Goal: Navigation & Orientation: Find specific page/section

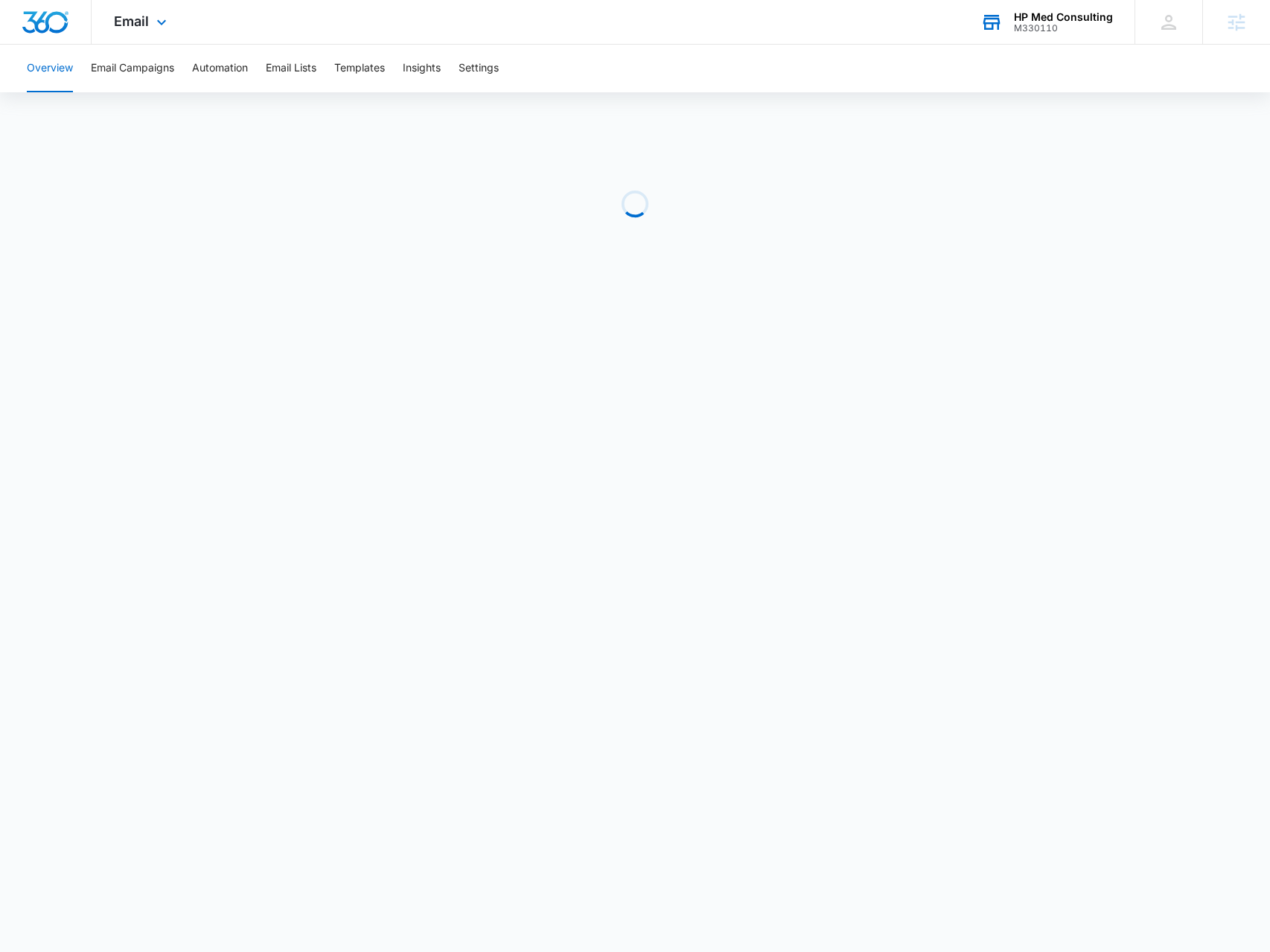
click at [1065, 39] on div "HP Med Consulting M330110 Your Accounts View All" at bounding box center [1046, 22] width 177 height 44
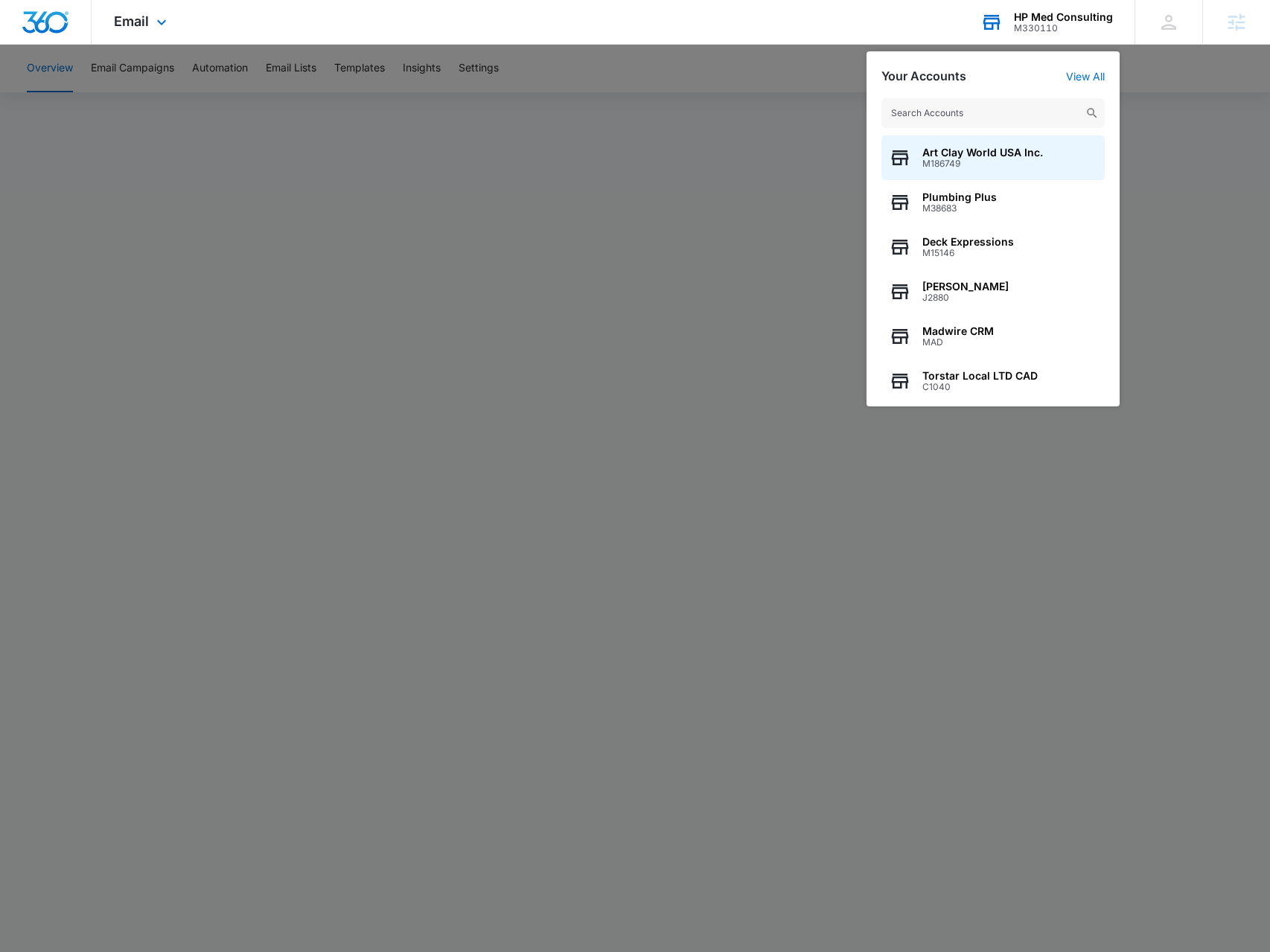
click at [1030, 111] on input "text" at bounding box center [993, 113] width 223 height 30
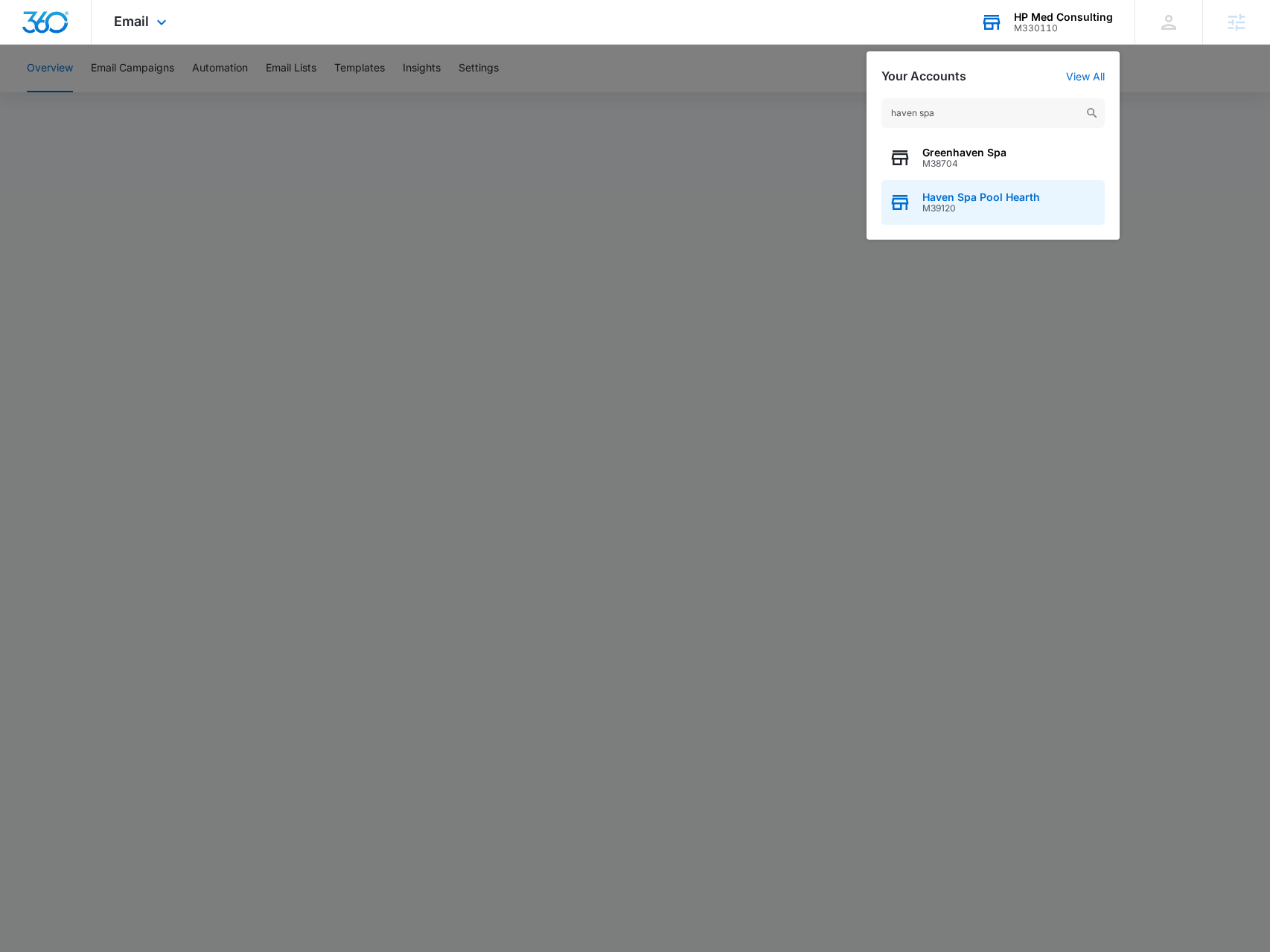
type input "haven spa"
click at [1002, 187] on div "Haven Spa Pool Hearth M39120" at bounding box center [993, 203] width 223 height 45
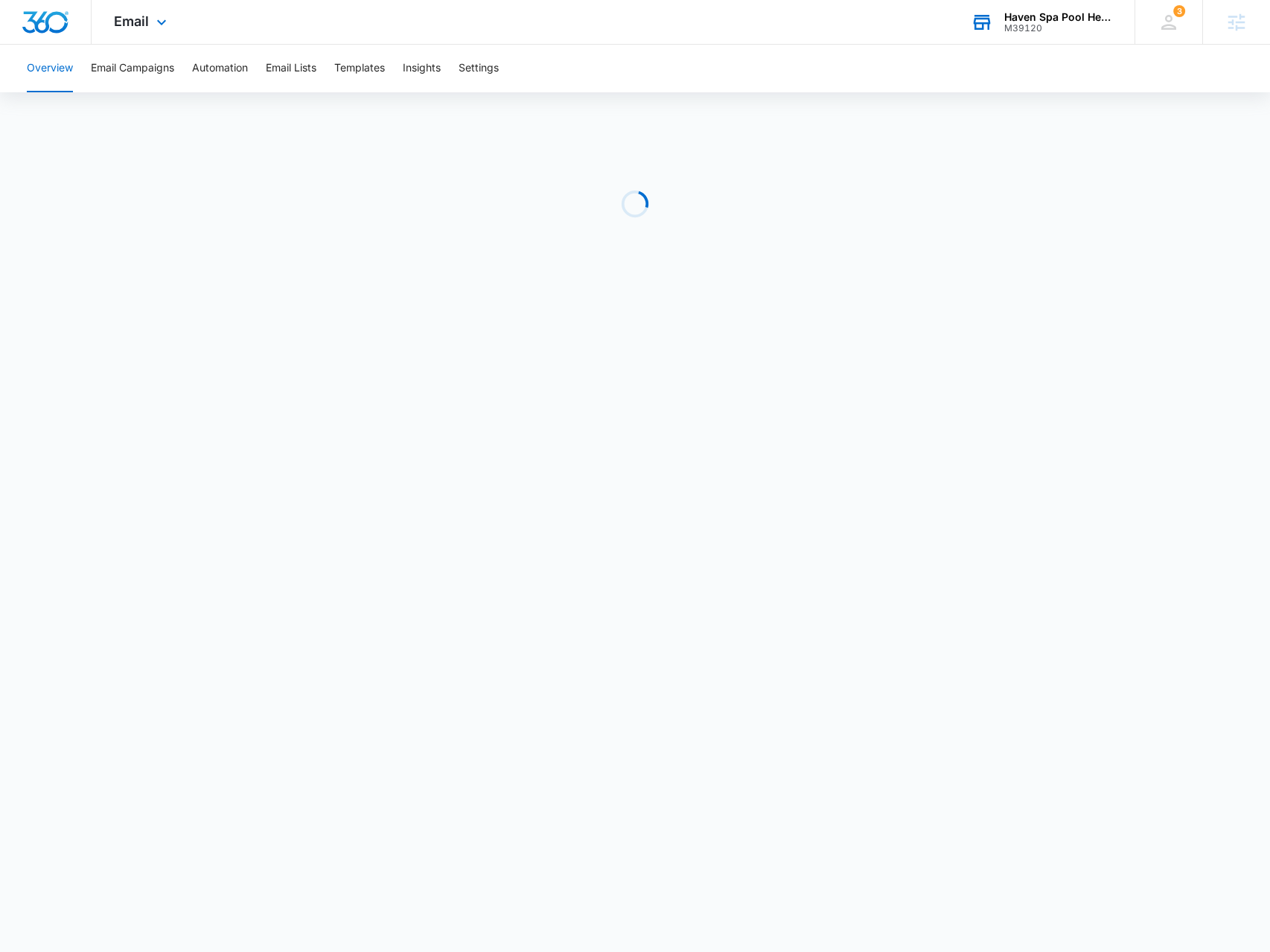
click at [152, 30] on div "Email Apps Reputation Forms CRM Email Social Payments POS Content Ads Intellige…" at bounding box center [142, 22] width 101 height 44
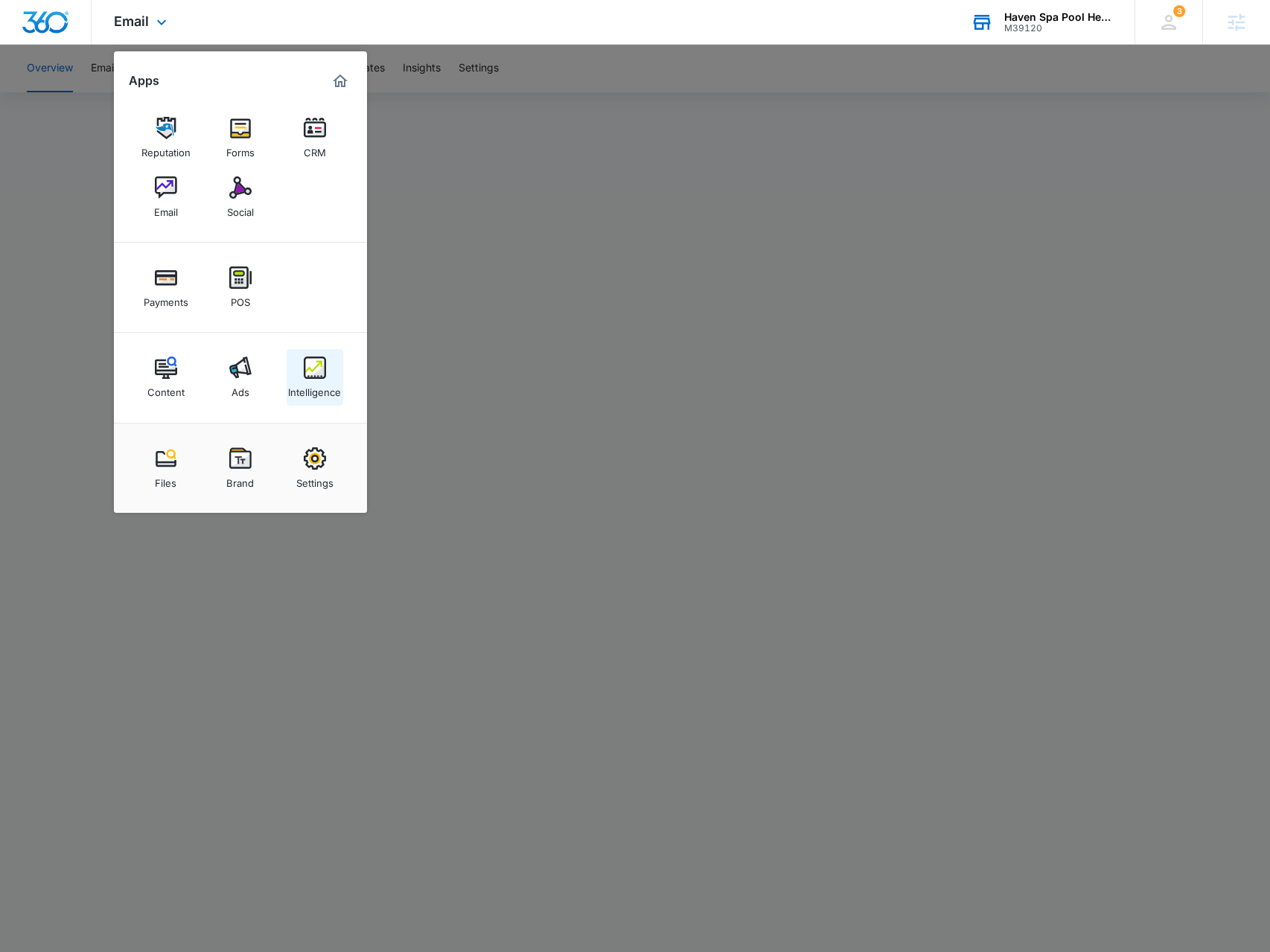
click at [308, 378] on img at bounding box center [315, 368] width 22 height 22
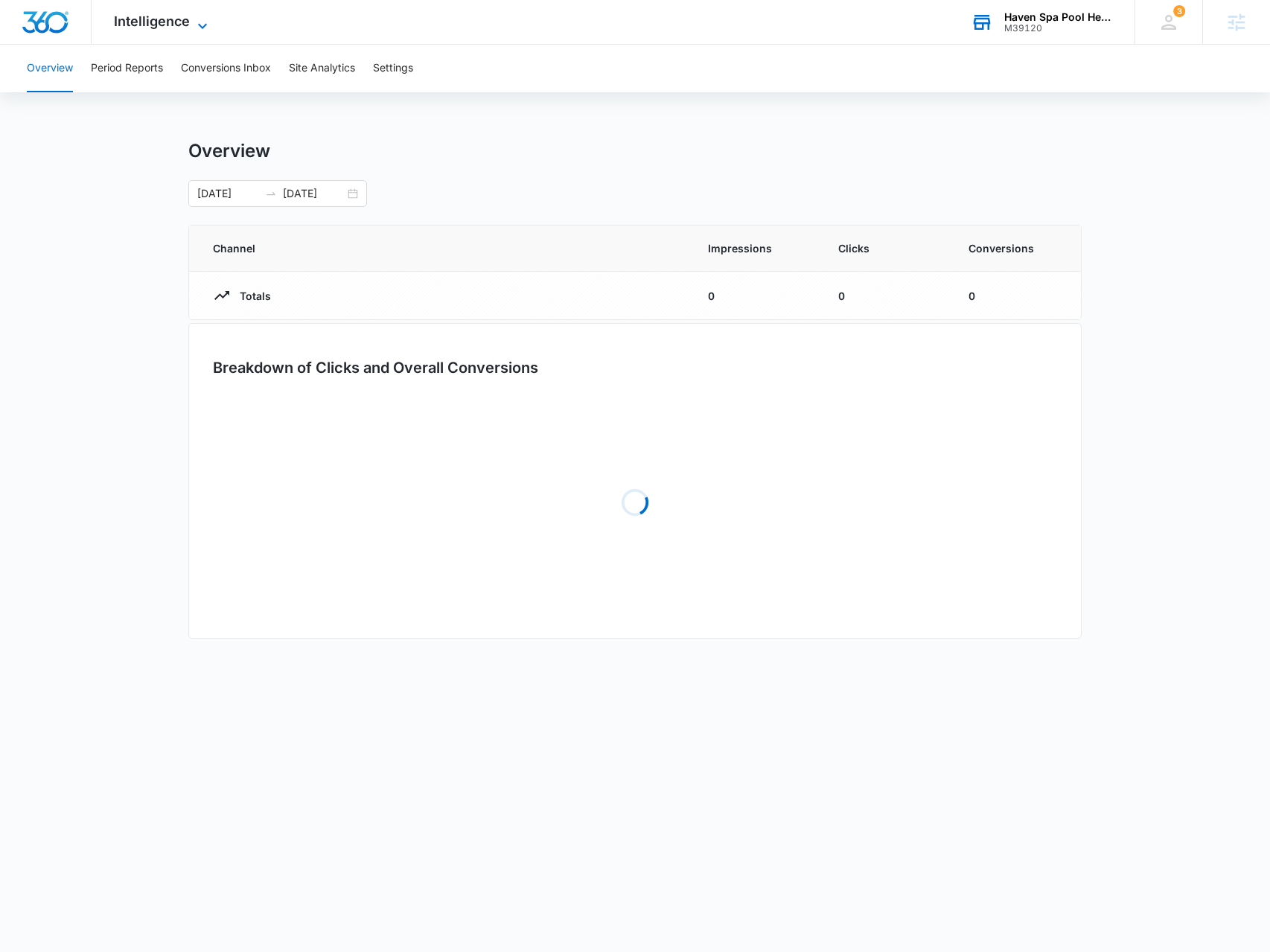
click at [172, 29] on span "Intelligence" at bounding box center [152, 21] width 76 height 15
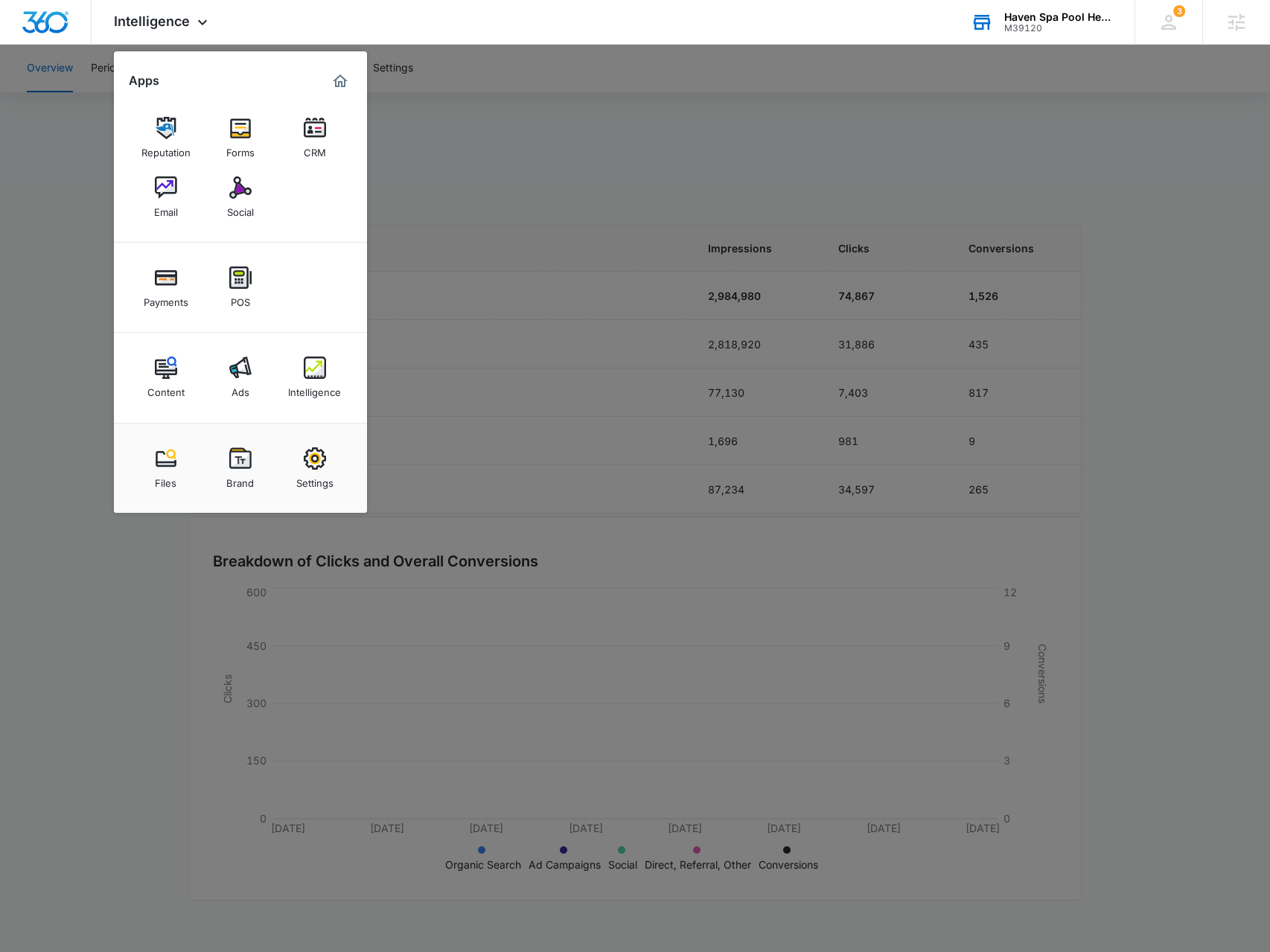
click at [155, 361] on link "Content" at bounding box center [166, 377] width 57 height 57
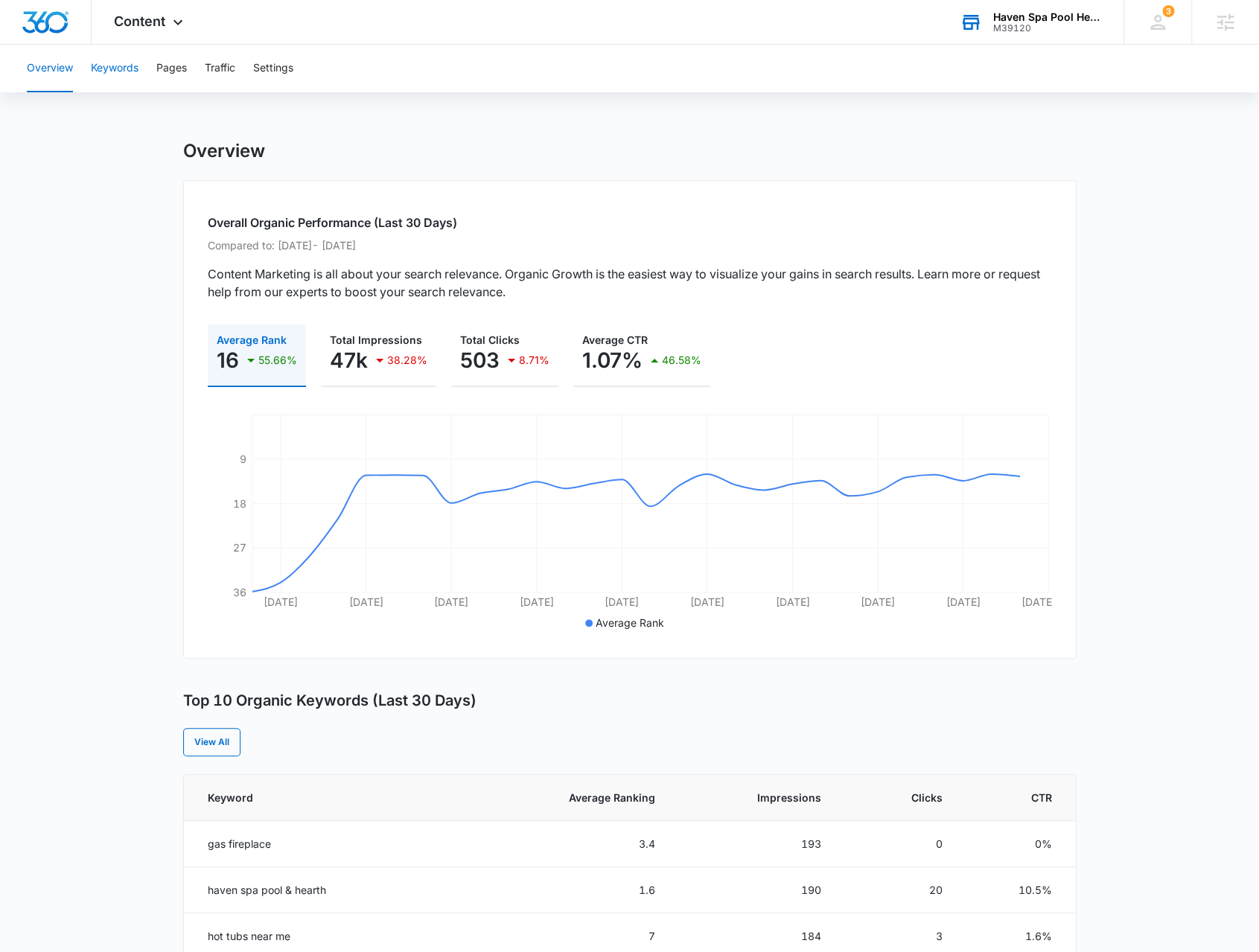
click at [130, 70] on button "Keywords" at bounding box center [114, 68] width 47 height 47
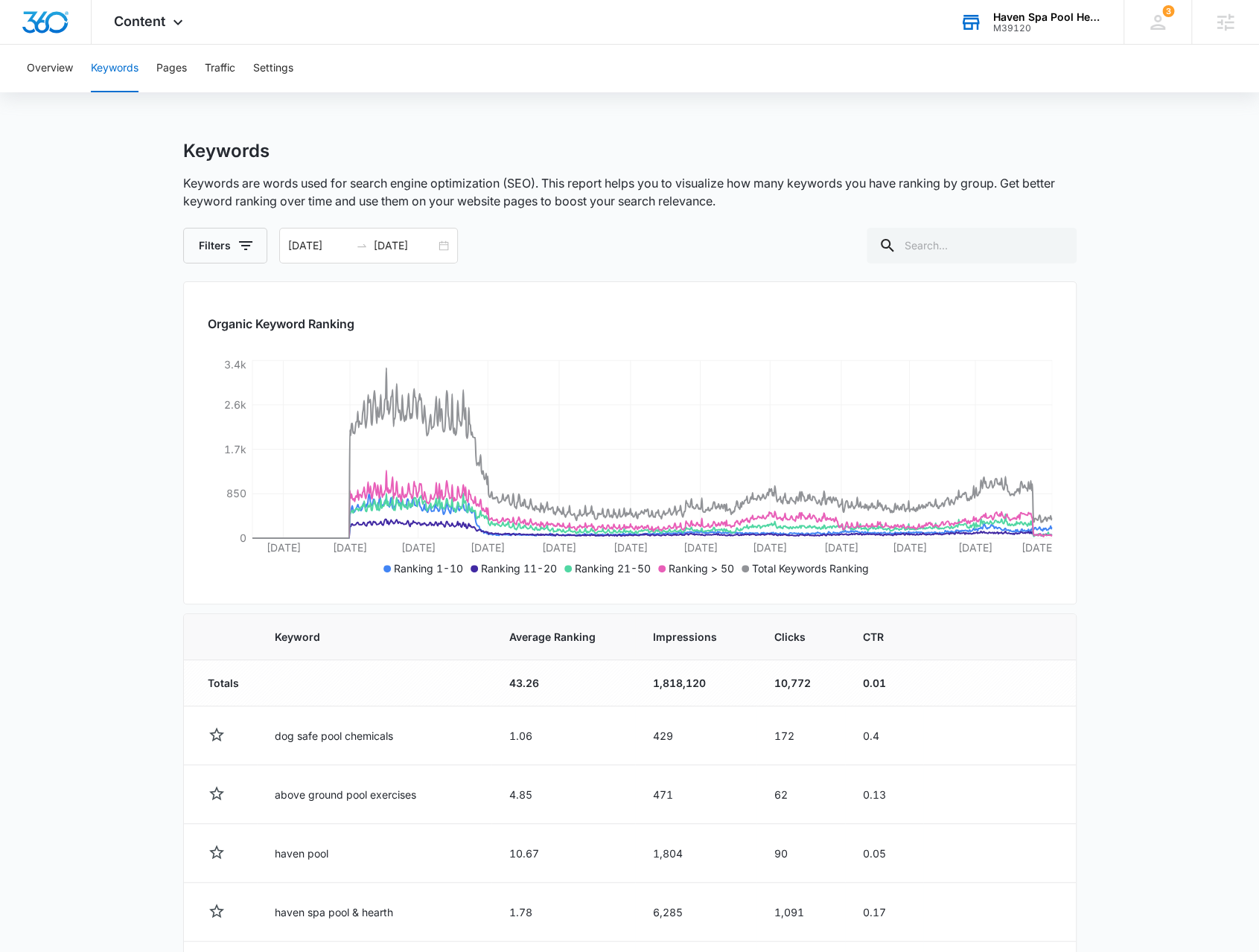
click at [1026, 20] on div "Haven Spa Pool Hearth" at bounding box center [1047, 17] width 108 height 12
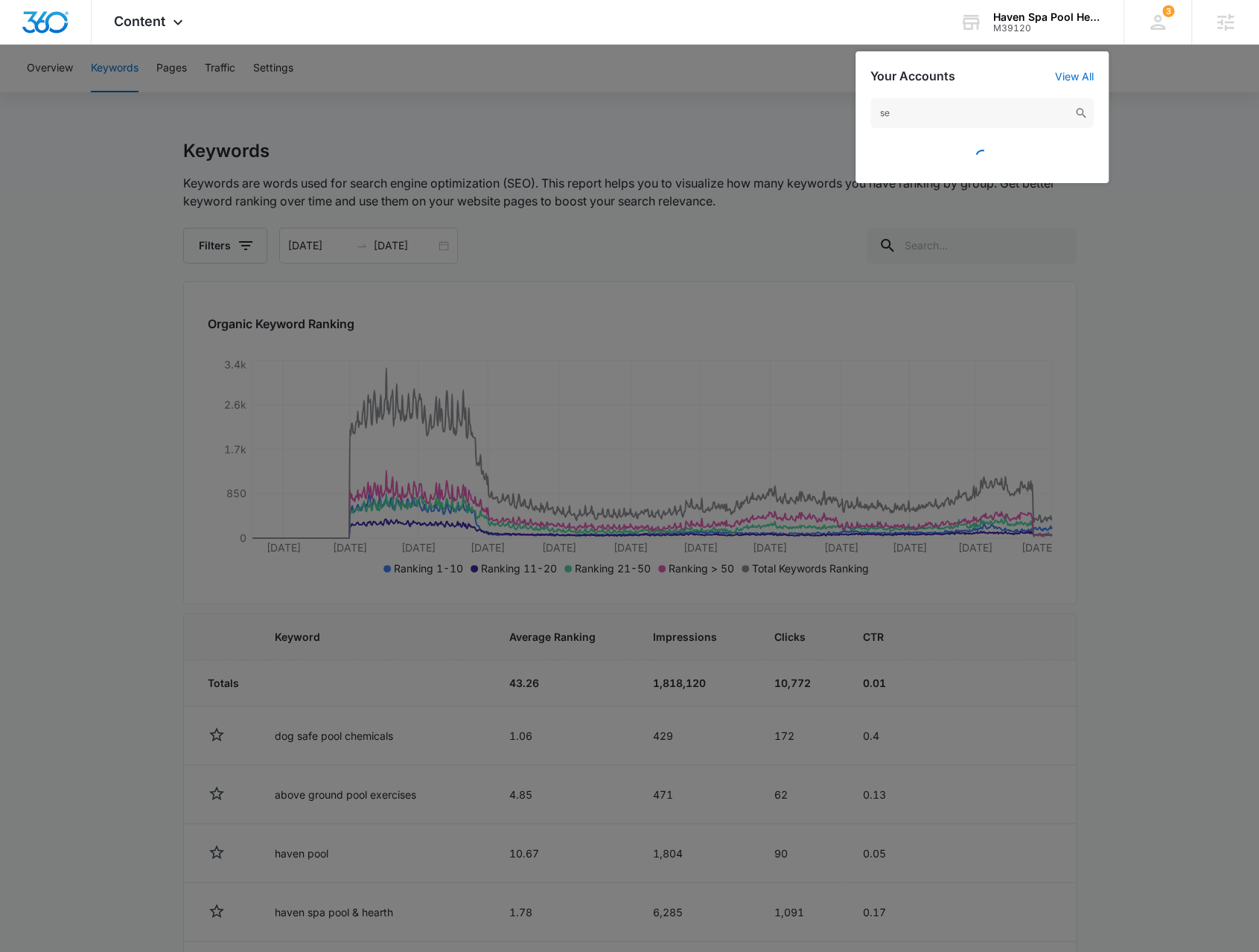
type input "s"
type input "g"
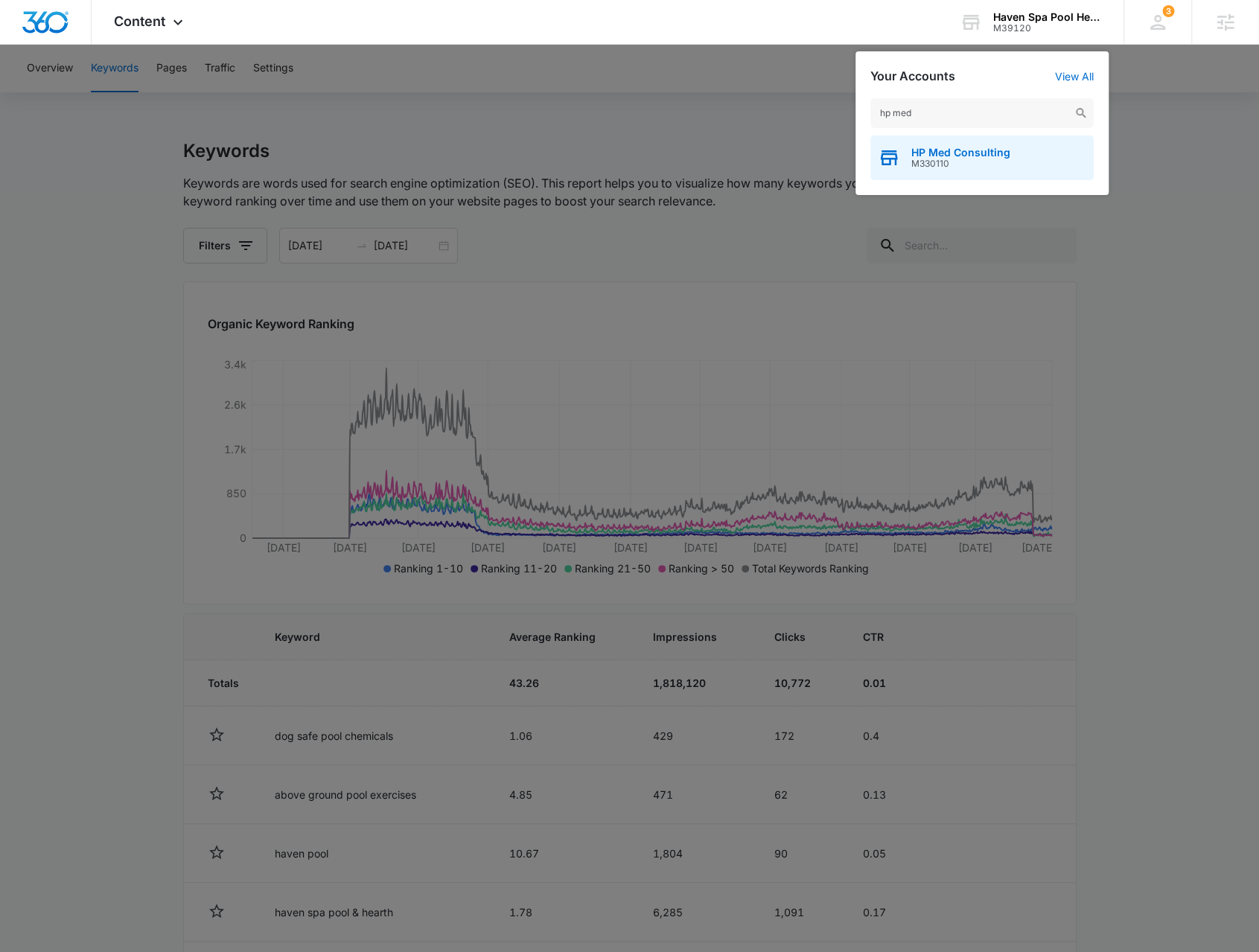
type input "hp med"
click at [959, 164] on span "M330110" at bounding box center [960, 164] width 99 height 10
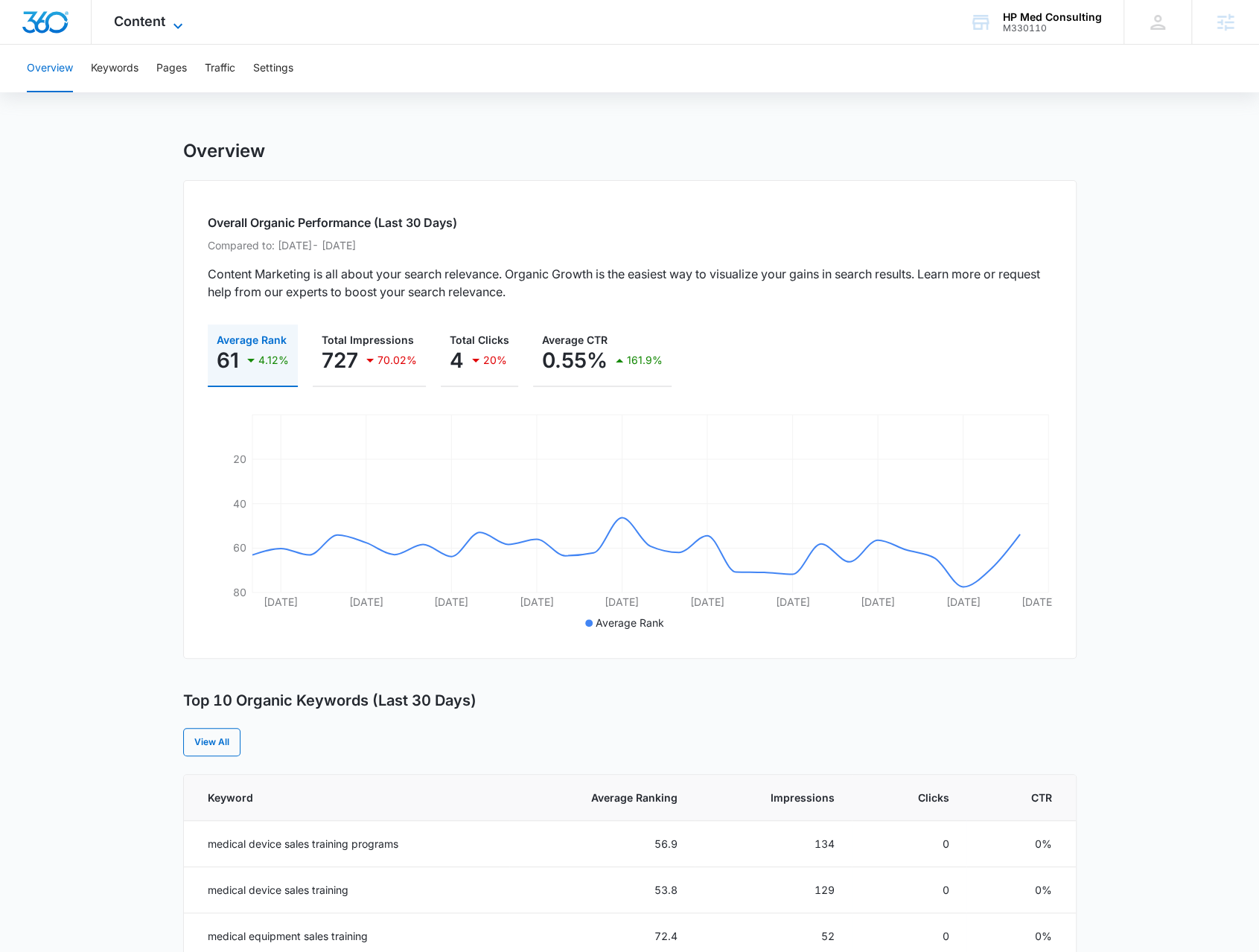
click at [138, 27] on span "Content" at bounding box center [140, 21] width 51 height 15
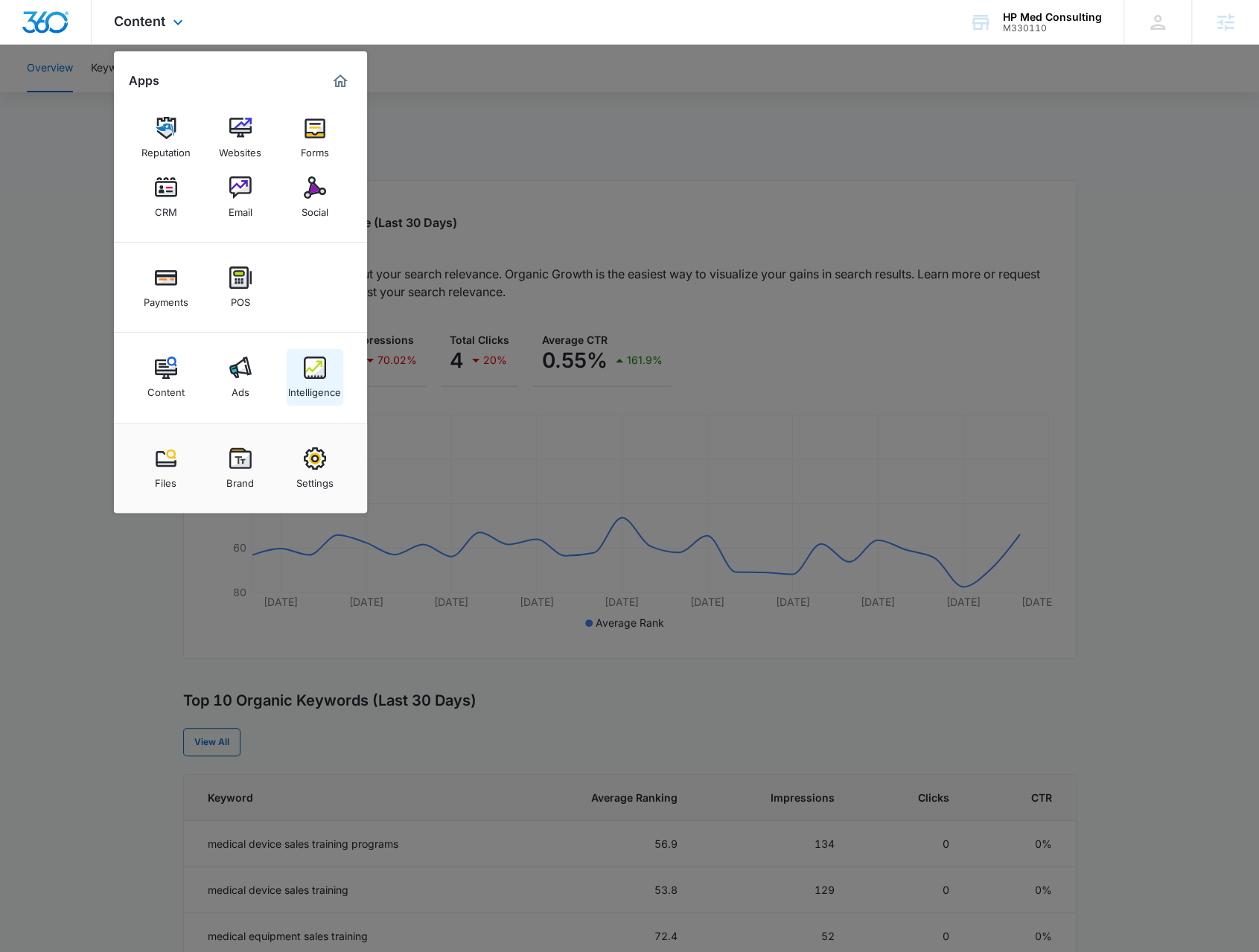
click at [305, 386] on div "Intelligence" at bounding box center [315, 388] width 53 height 19
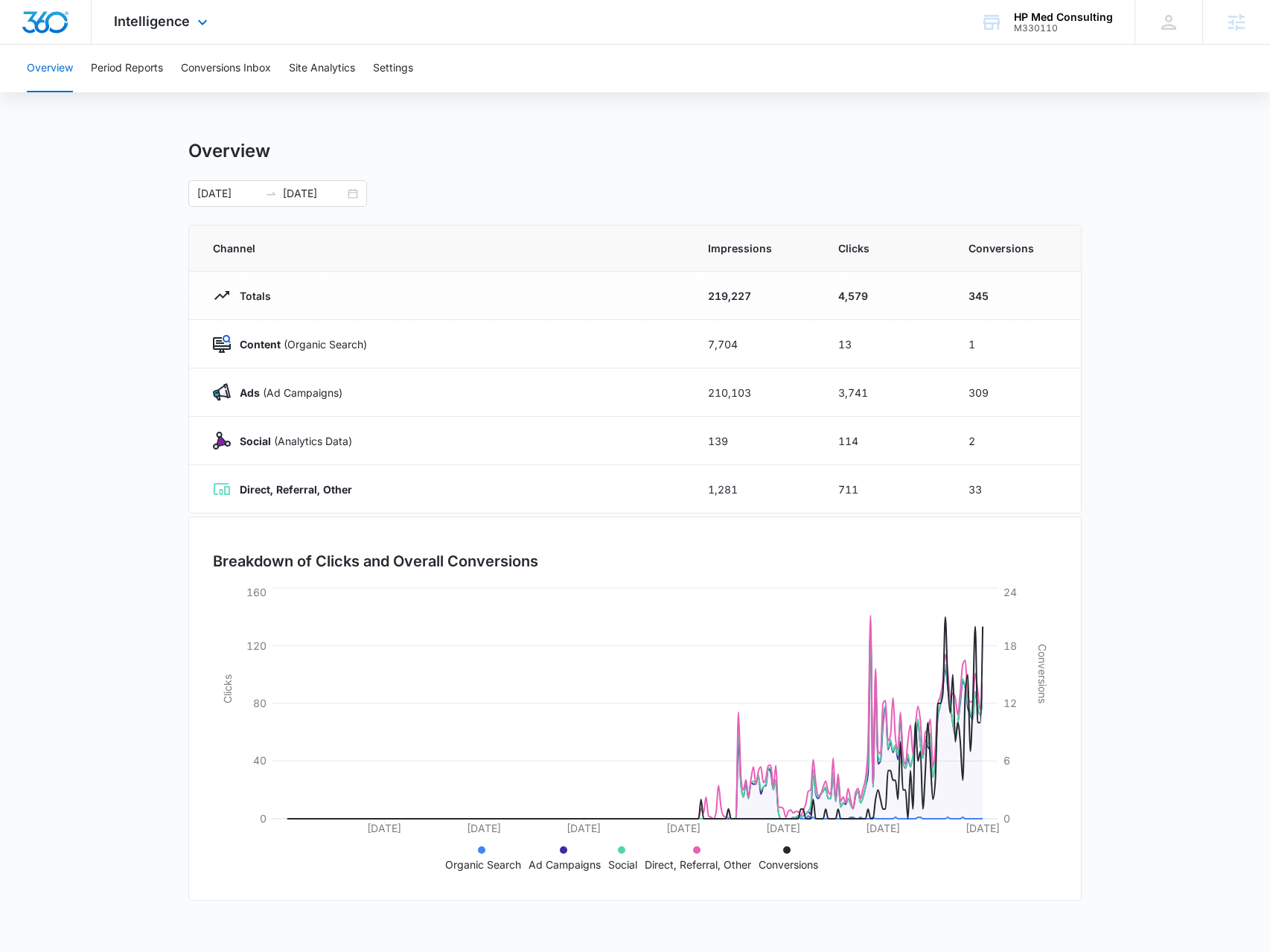
click at [181, 43] on div "Intelligence Apps Reputation Websites Forms CRM Email Social Payments POS Conte…" at bounding box center [162, 22] width 142 height 44
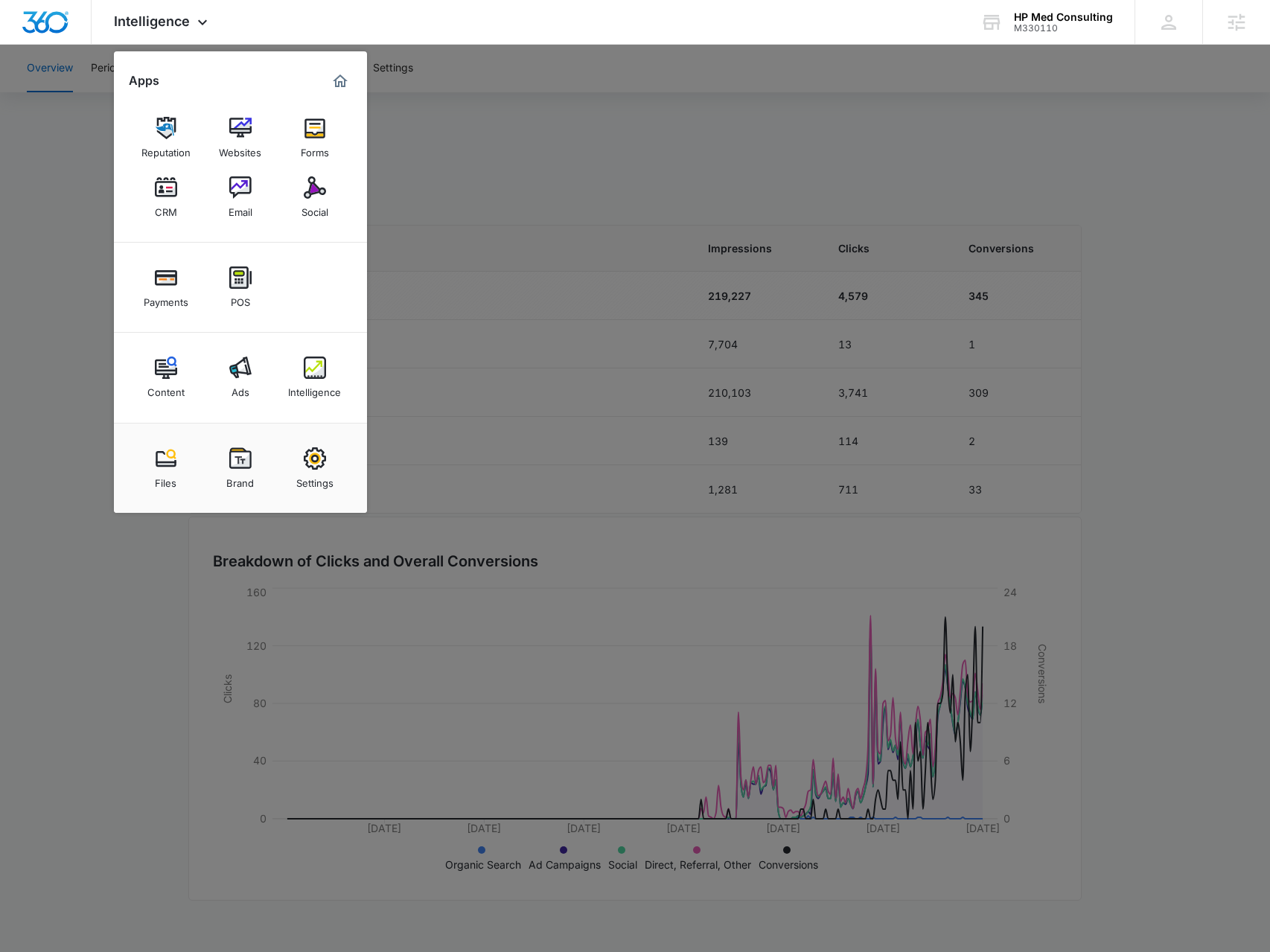
drag, startPoint x: 172, startPoint y: 371, endPoint x: 168, endPoint y: 361, distance: 10.8
click at [171, 371] on img at bounding box center [166, 368] width 22 height 22
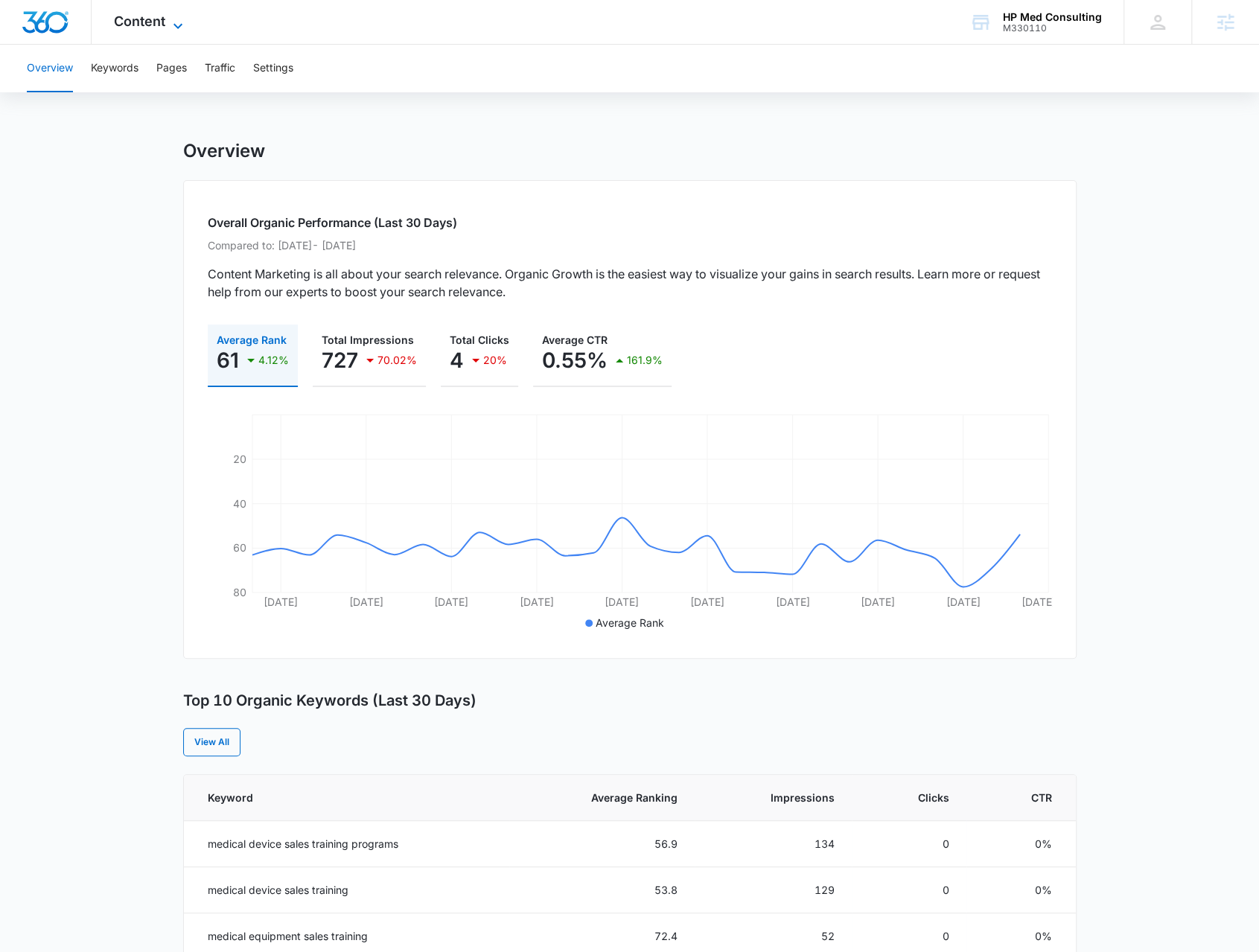
click at [157, 20] on span "Content" at bounding box center [140, 21] width 51 height 15
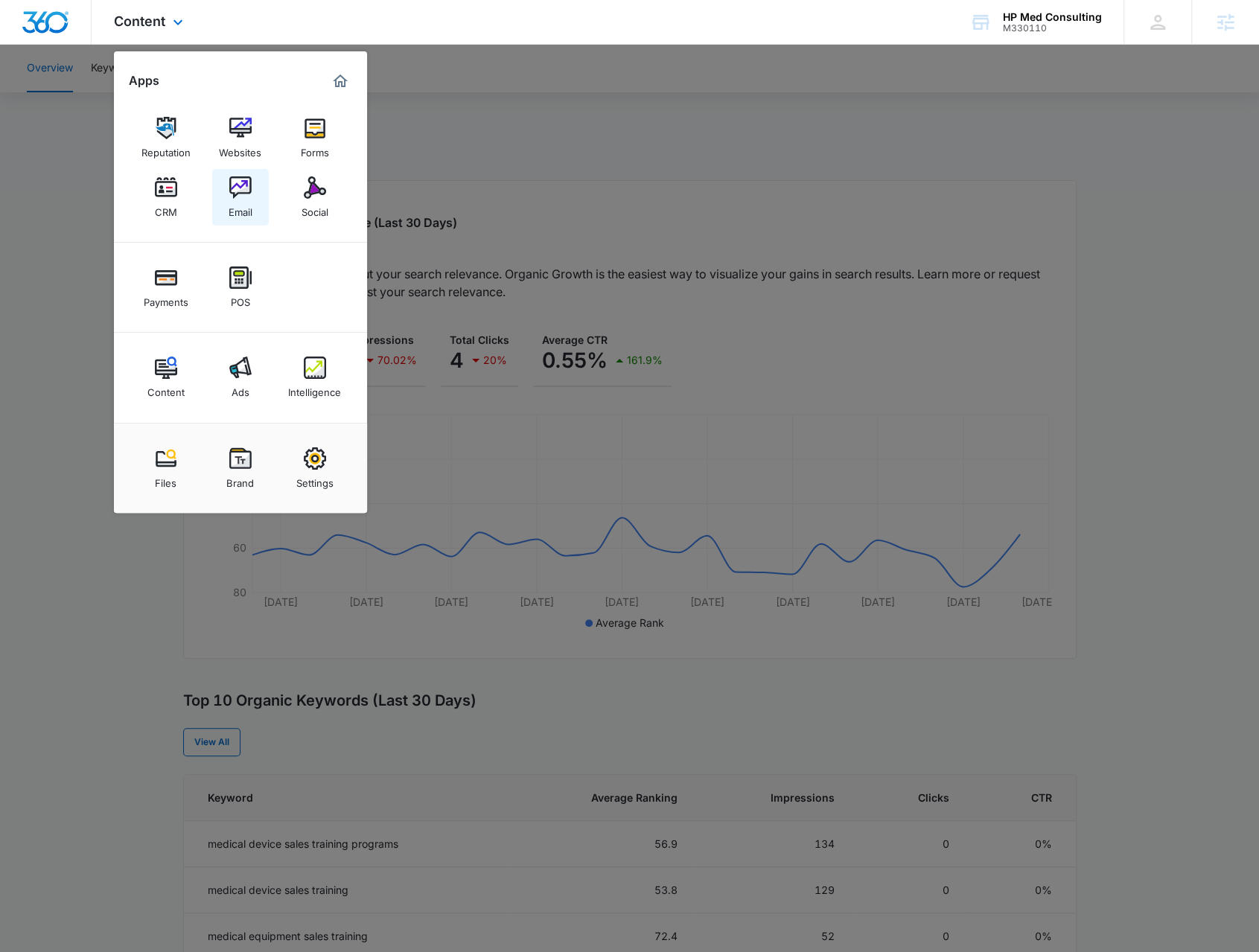
click at [236, 198] on img at bounding box center [241, 188] width 22 height 22
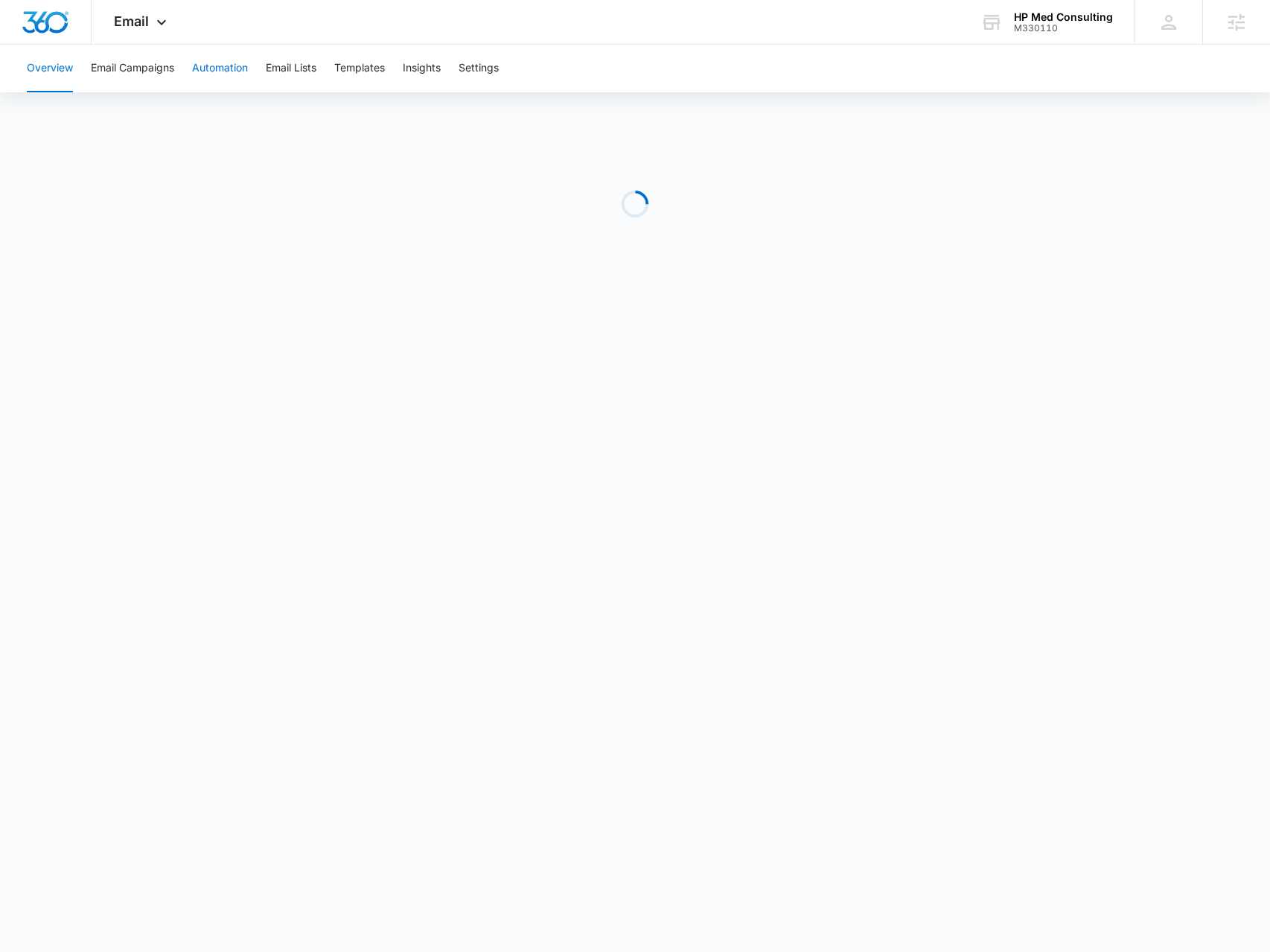
click at [209, 67] on button "Automation" at bounding box center [220, 68] width 56 height 47
drag, startPoint x: 134, startPoint y: 35, endPoint x: 140, endPoint y: 59, distance: 24.7
click at [134, 35] on div "Email Apps Reputation Websites Forms CRM Email Social Payments POS Content Ads …" at bounding box center [142, 22] width 101 height 44
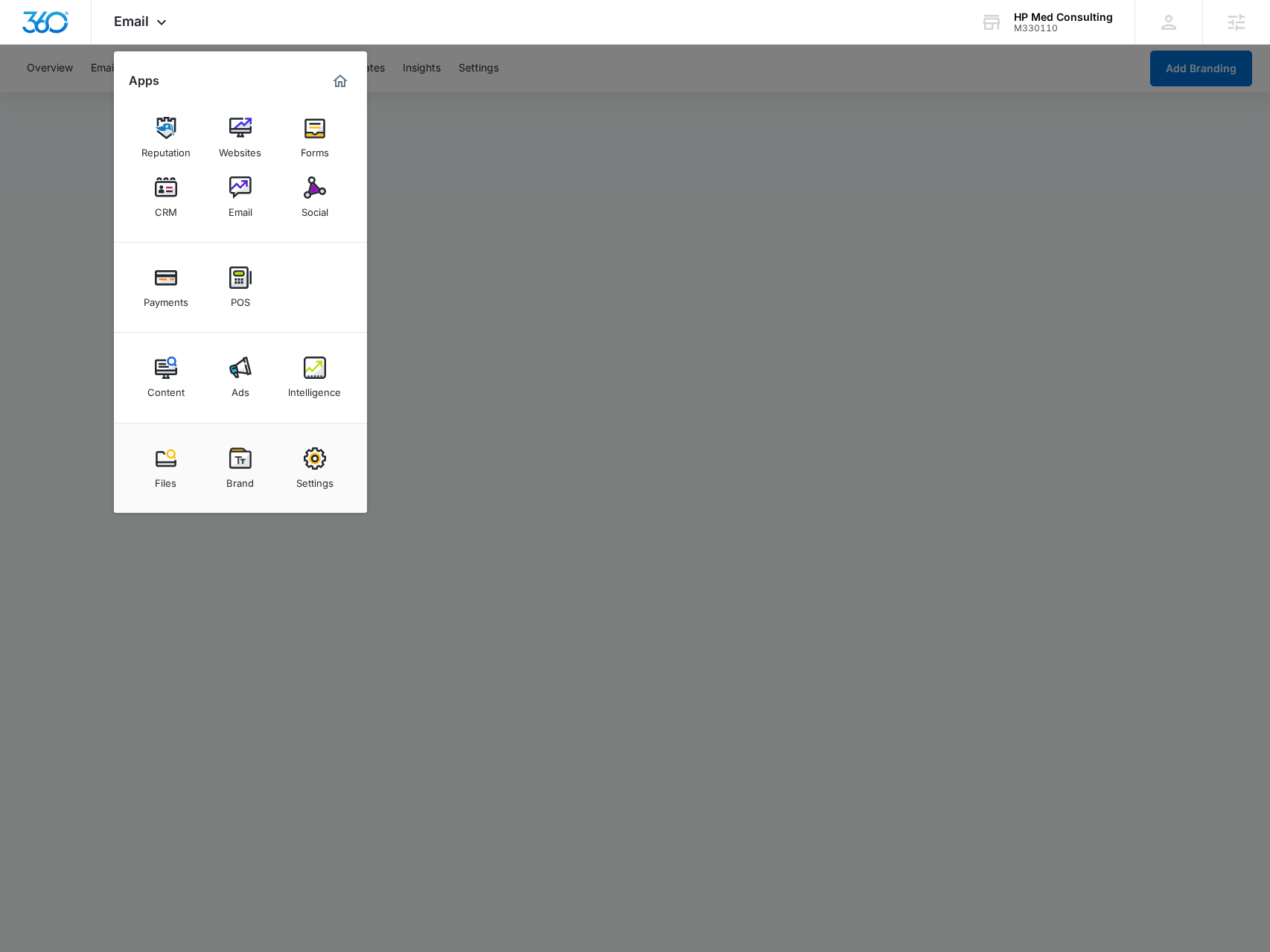
click at [327, 368] on link "Intelligence" at bounding box center [314, 377] width 57 height 57
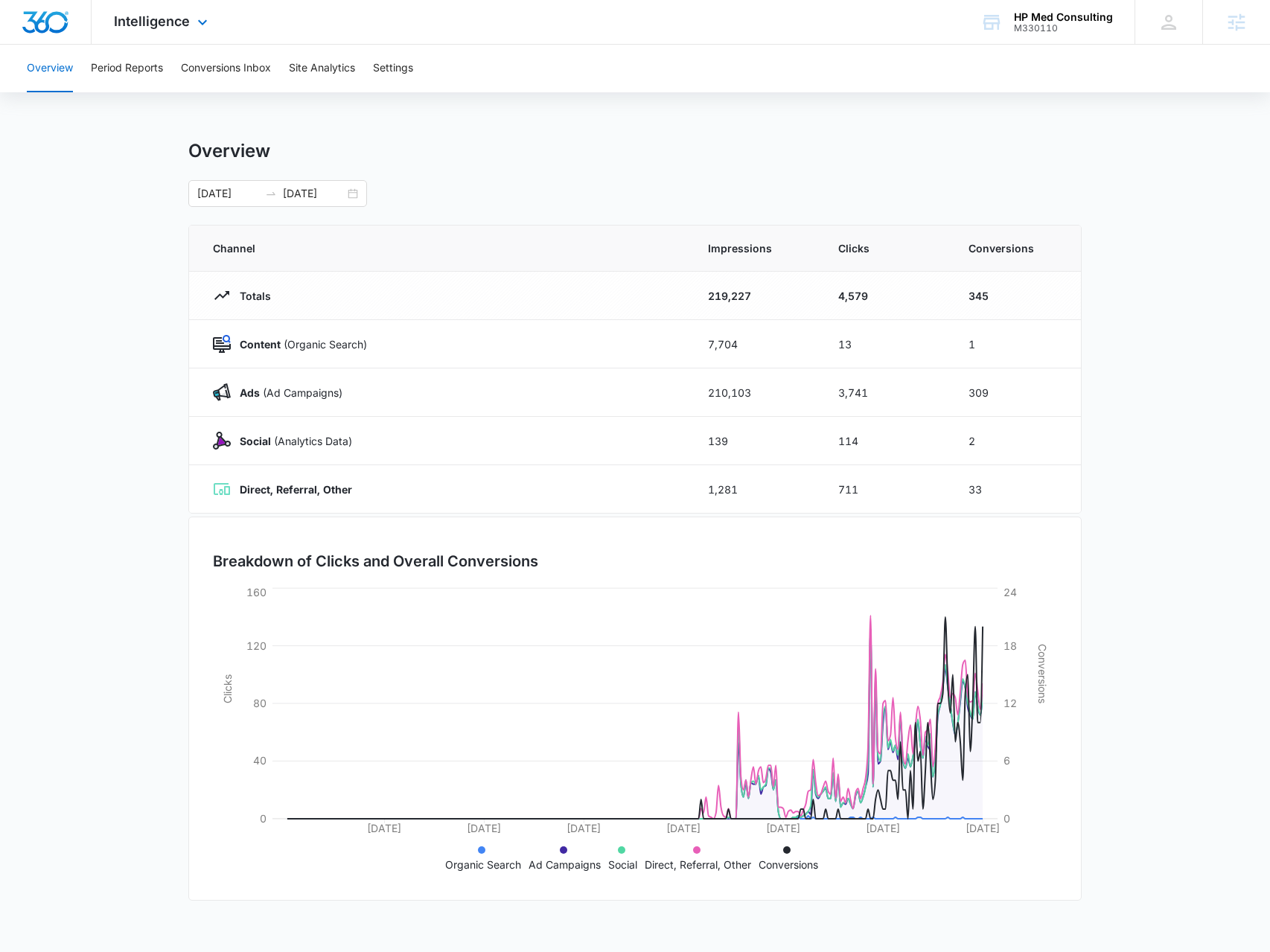
click at [186, 34] on div "Intelligence Apps Reputation Websites Forms CRM Email Social Payments POS Conte…" at bounding box center [162, 22] width 142 height 44
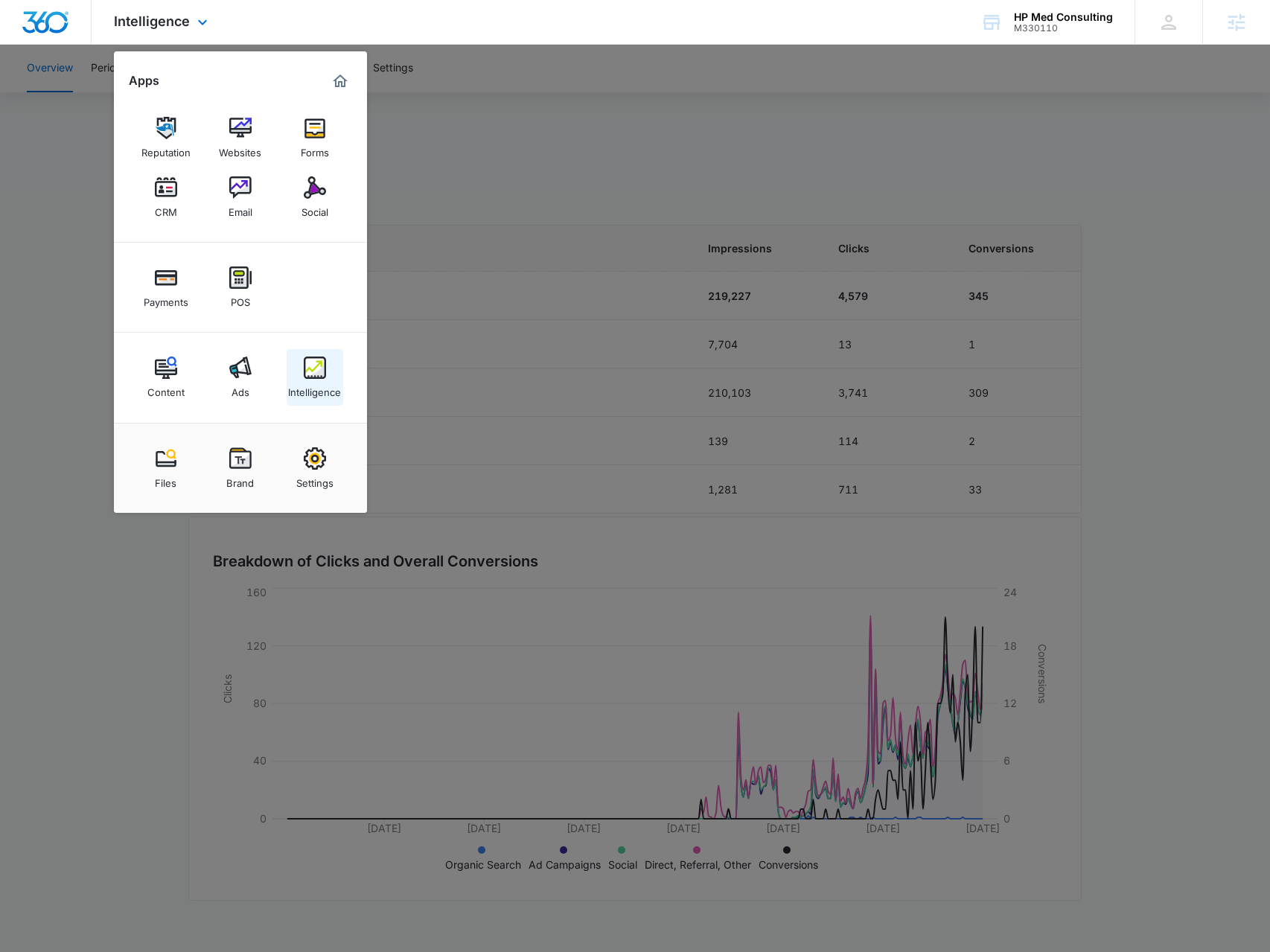
click at [302, 373] on link "Intelligence" at bounding box center [314, 377] width 57 height 57
